Goal: Use online tool/utility

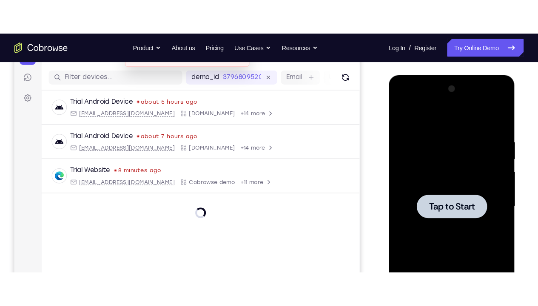
scroll to position [101, 0]
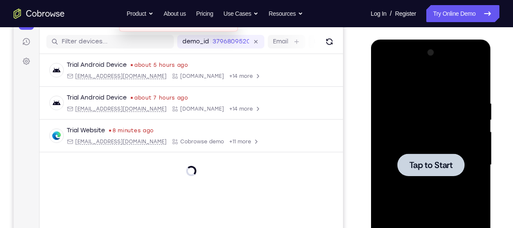
click at [426, 91] on div at bounding box center [430, 165] width 107 height 238
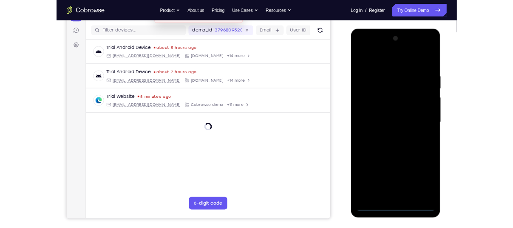
scroll to position [103, 0]
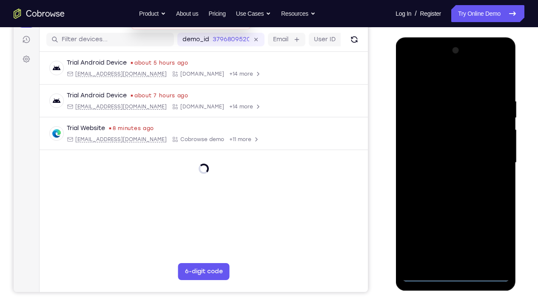
click at [458, 228] on div at bounding box center [455, 163] width 107 height 238
click at [491, 228] on div at bounding box center [455, 163] width 107 height 238
click at [423, 79] on div at bounding box center [455, 163] width 107 height 238
click at [492, 159] on div at bounding box center [455, 163] width 107 height 238
click at [467, 228] on div at bounding box center [455, 163] width 107 height 238
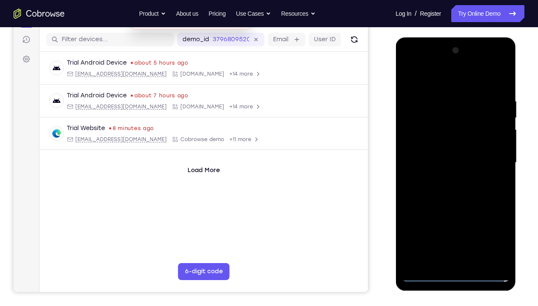
click at [432, 156] on div at bounding box center [455, 163] width 107 height 238
click at [446, 154] on div at bounding box center [455, 163] width 107 height 238
click at [450, 160] on div at bounding box center [455, 163] width 107 height 238
drag, startPoint x: 423, startPoint y: 84, endPoint x: 506, endPoint y: 87, distance: 83.0
click at [506, 87] on div at bounding box center [455, 163] width 107 height 238
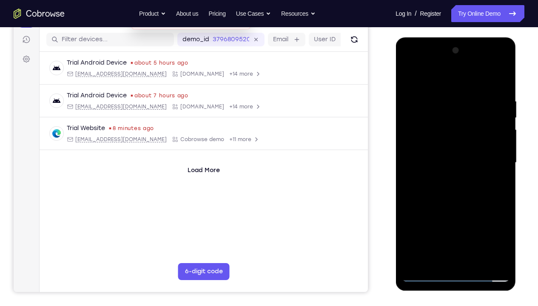
click at [501, 228] on div at bounding box center [455, 163] width 107 height 238
click at [501, 92] on div at bounding box center [455, 163] width 107 height 238
click at [505, 228] on div at bounding box center [455, 163] width 107 height 238
click at [478, 228] on div at bounding box center [455, 163] width 107 height 238
click at [454, 208] on div at bounding box center [455, 163] width 107 height 238
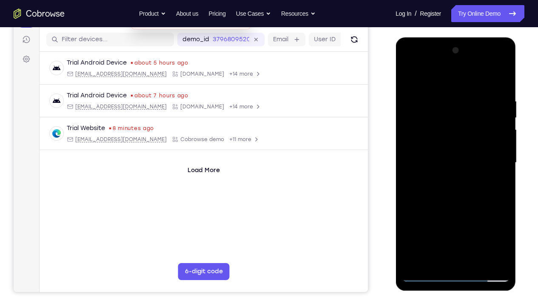
click at [409, 77] on div at bounding box center [455, 163] width 107 height 238
click at [501, 201] on div at bounding box center [455, 163] width 107 height 238
click at [495, 225] on div at bounding box center [455, 163] width 107 height 238
